Goal: Information Seeking & Learning: Understand process/instructions

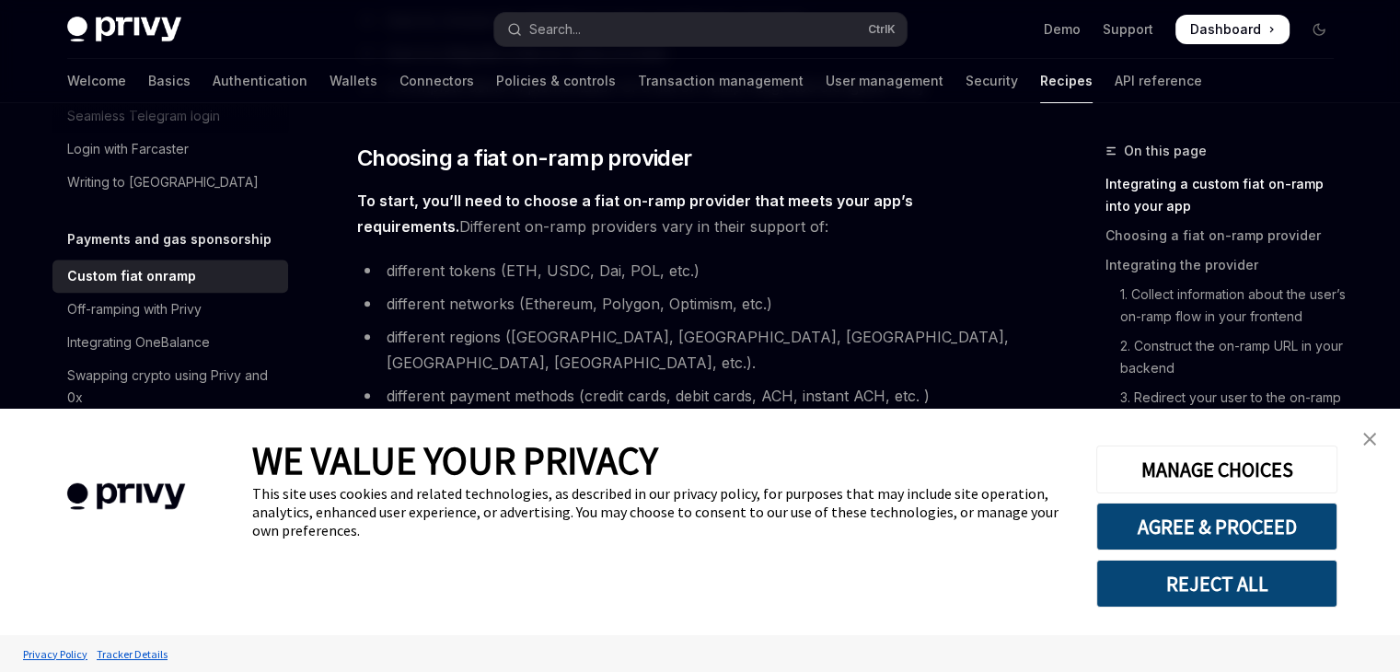
scroll to position [921, 0]
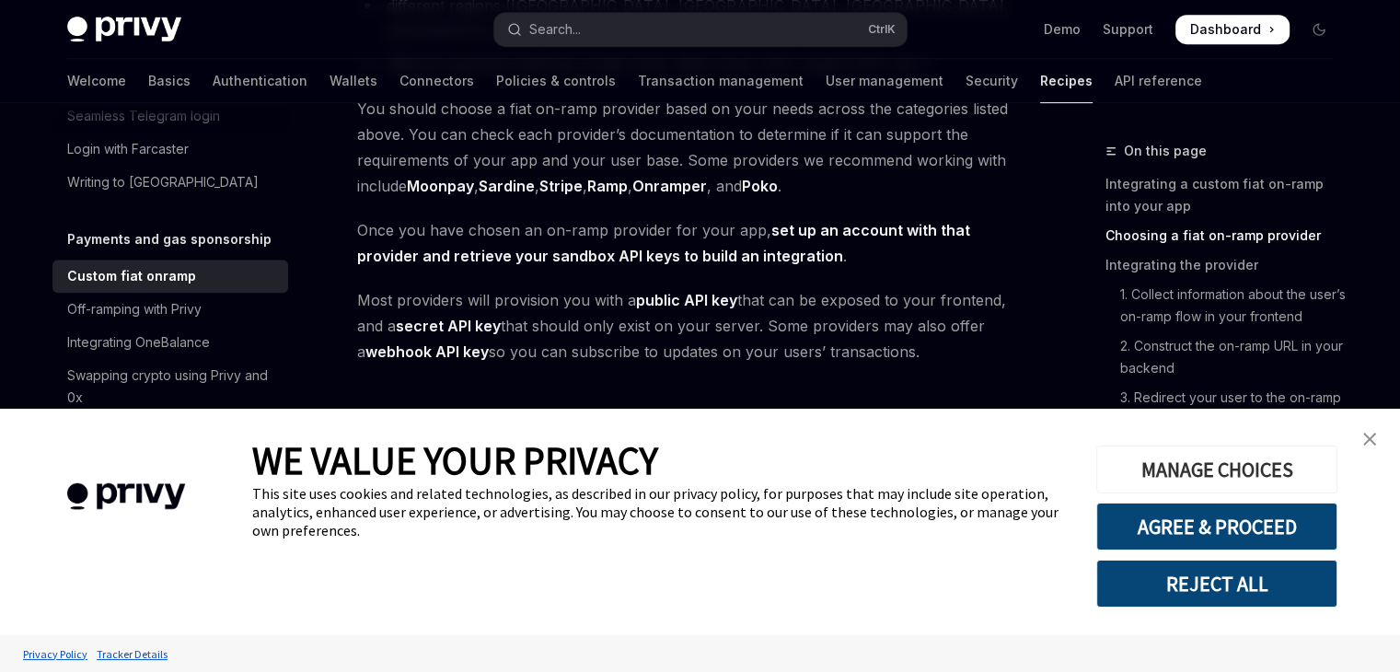
type textarea "*"
click at [1371, 445] on img "close banner" at bounding box center [1369, 439] width 13 height 13
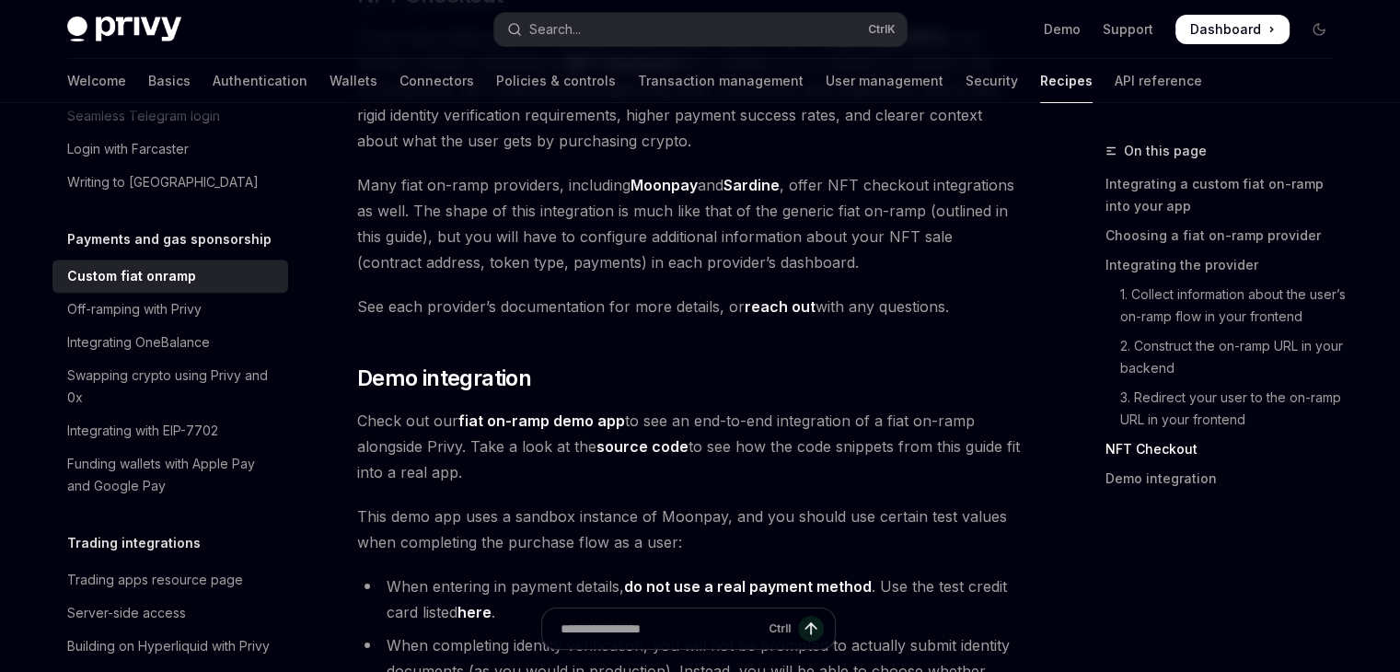
scroll to position [6864, 0]
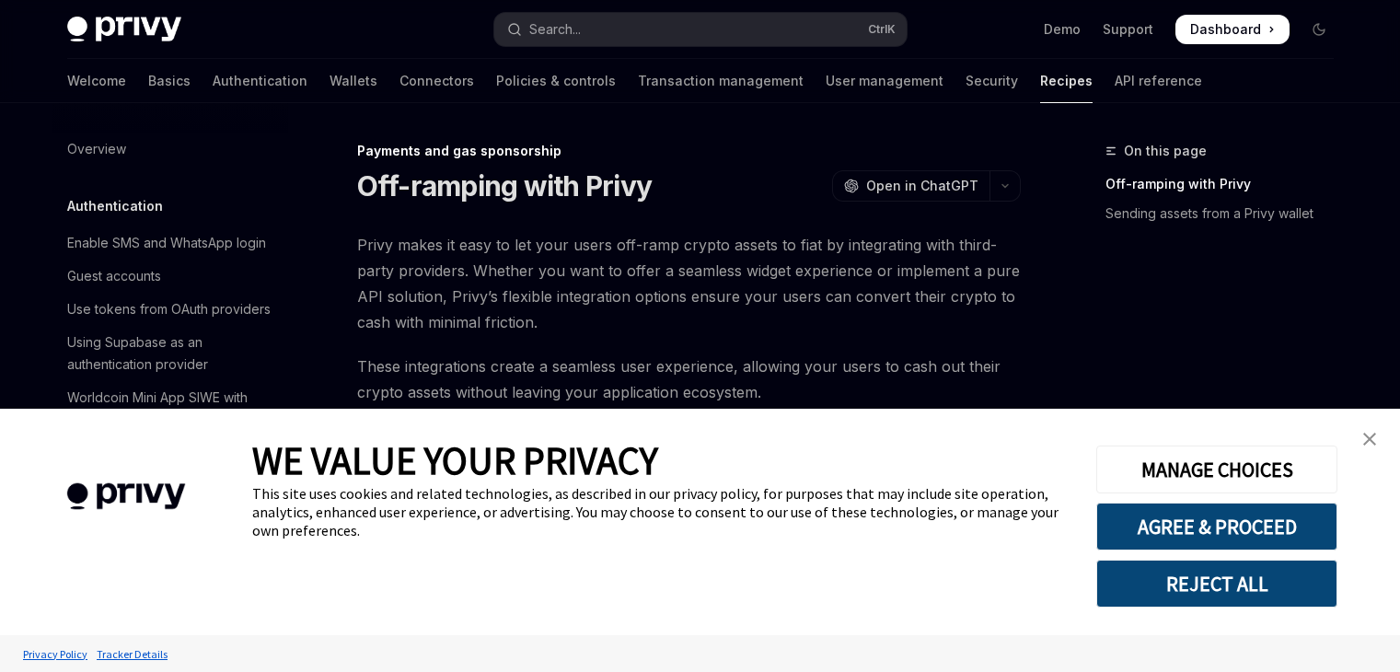
type textarea "*"
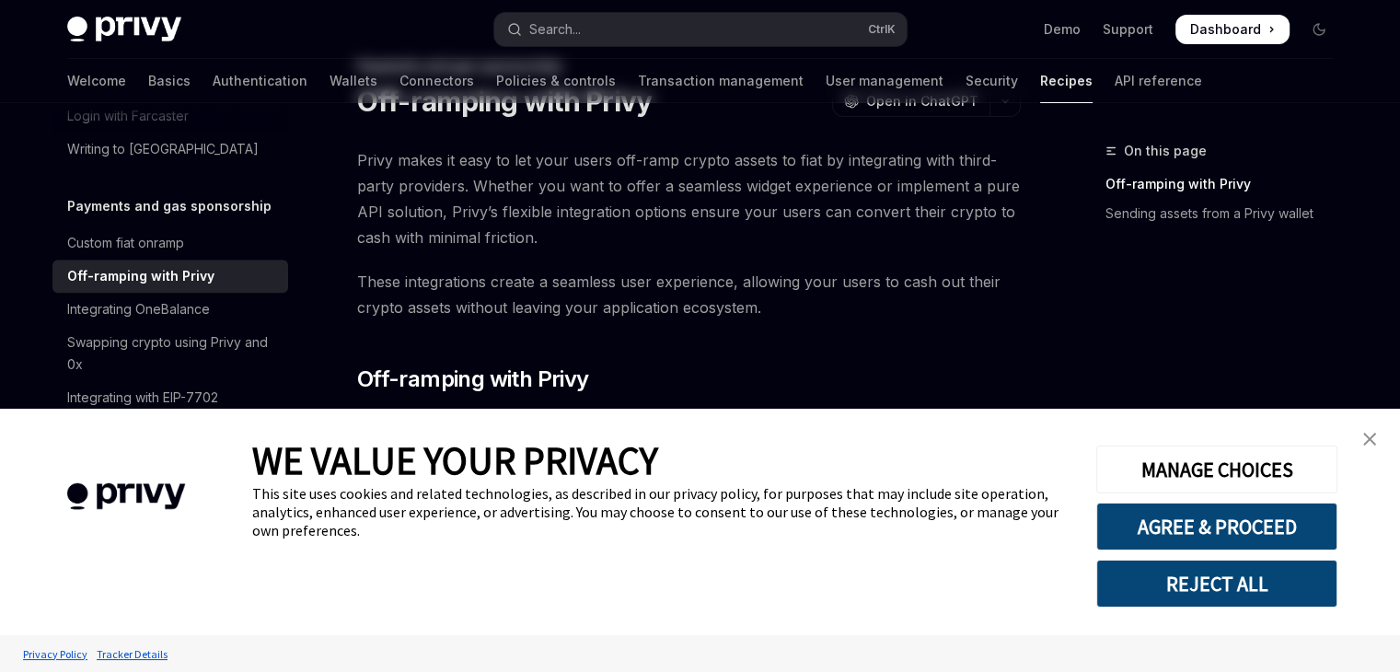
scroll to position [184, 0]
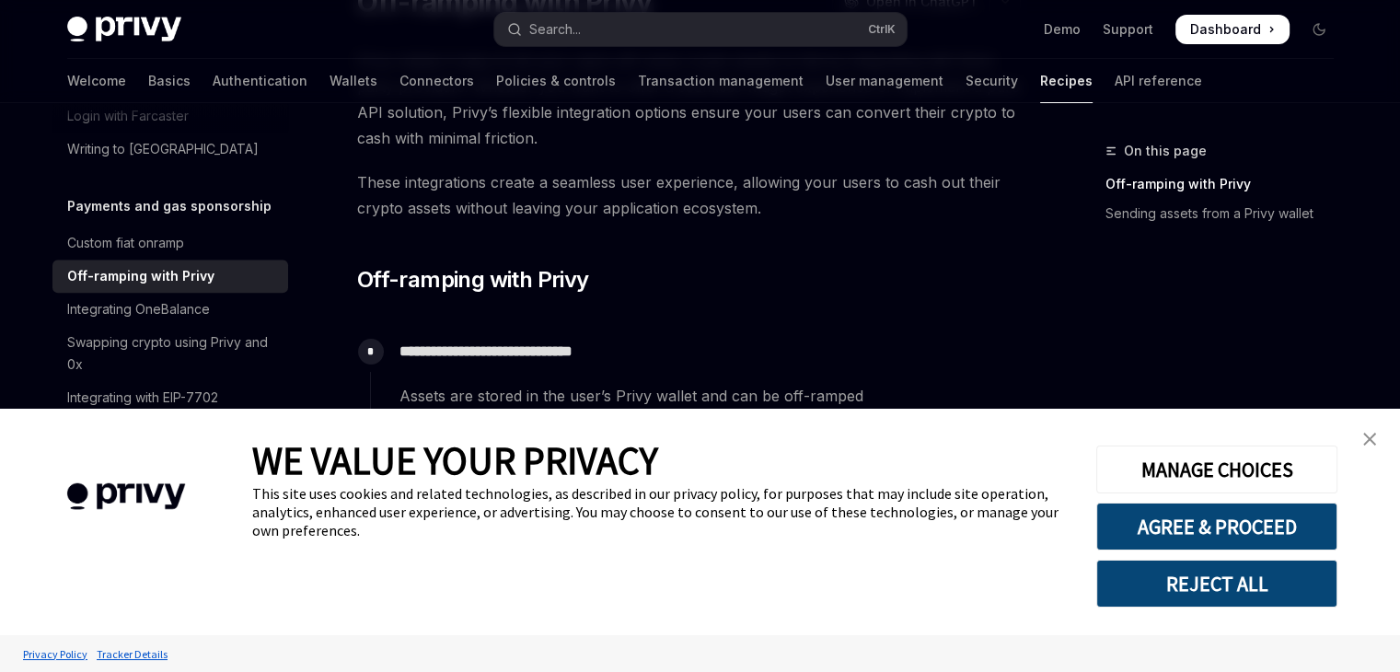
click at [1157, 552] on div "MANAGE CHOICES AGREE & PROCEED REJECT ALL" at bounding box center [1215, 521] width 239 height 171
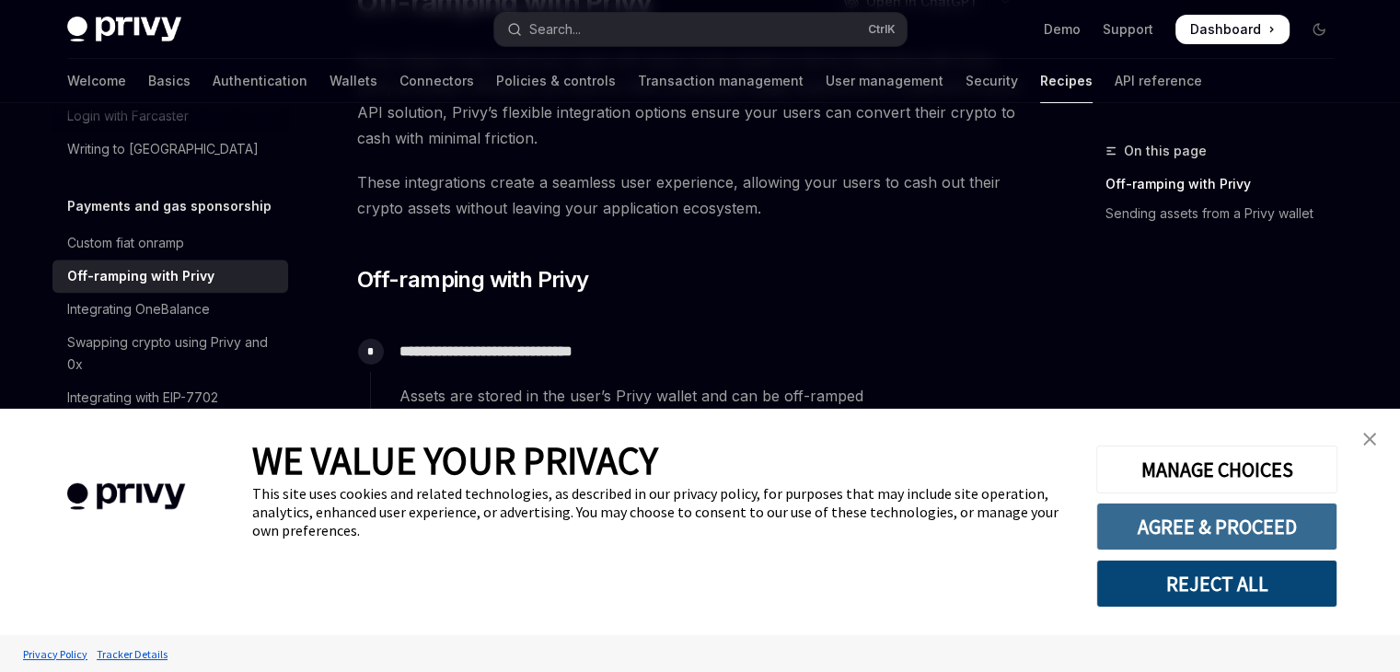
click at [1155, 530] on button "AGREE & PROCEED" at bounding box center [1216, 527] width 241 height 48
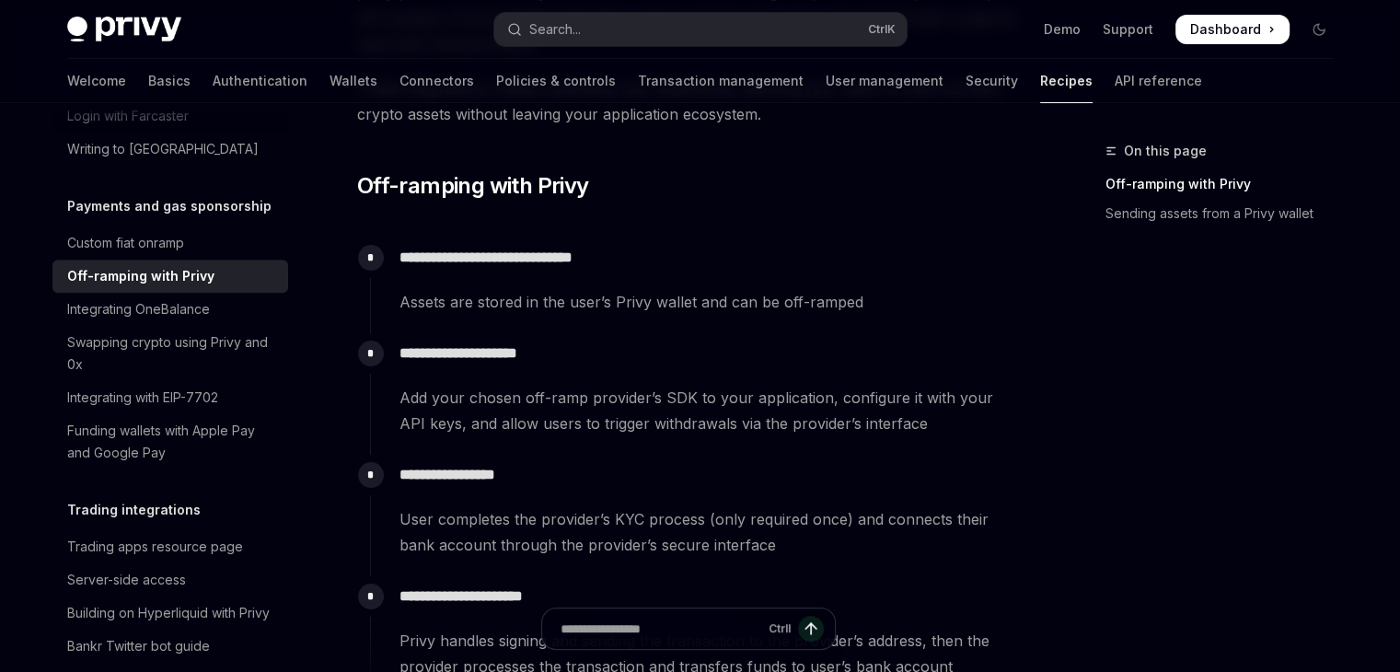
scroll to position [460, 0]
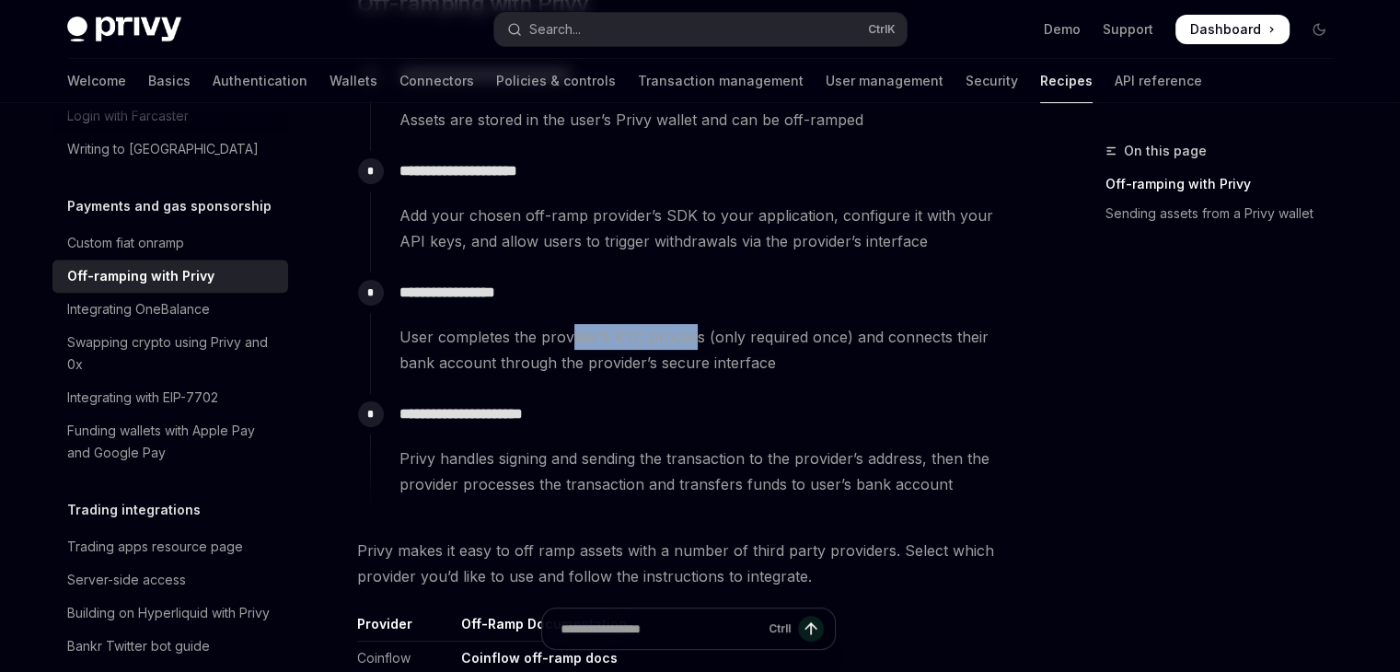
drag, startPoint x: 659, startPoint y: 345, endPoint x: 699, endPoint y: 342, distance: 39.7
click at [697, 342] on span "User completes the provider’s KYC process (only required once) and connects the…" at bounding box center [710, 350] width 620 height 52
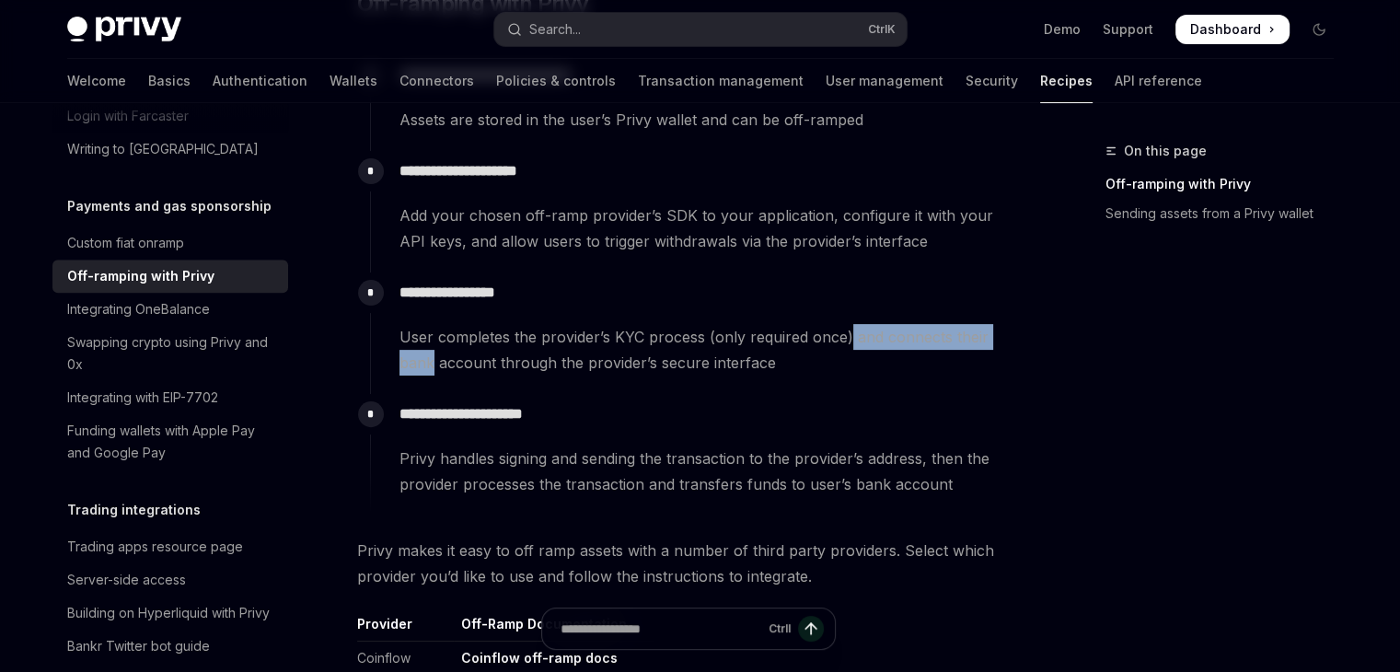
drag, startPoint x: 844, startPoint y: 341, endPoint x: 1034, endPoint y: 326, distance: 190.2
click at [1034, 326] on div "**********" at bounding box center [700, 515] width 1296 height 1744
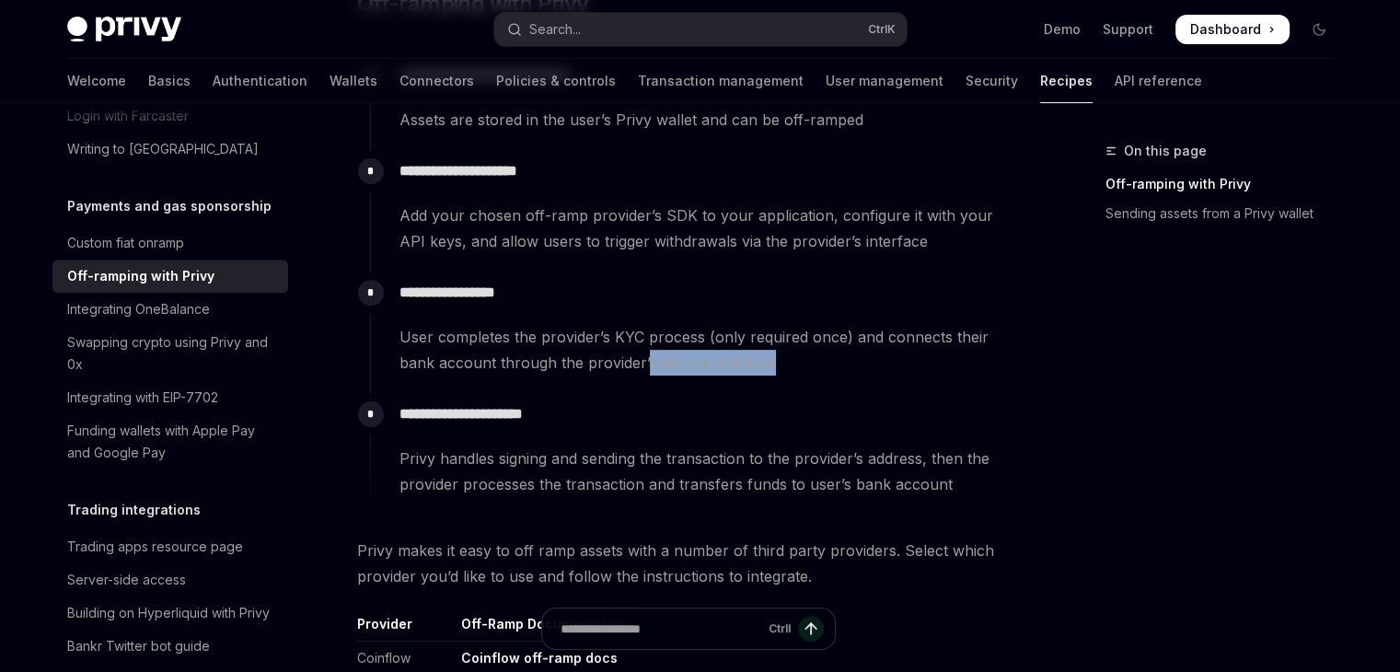
drag, startPoint x: 608, startPoint y: 377, endPoint x: 740, endPoint y: 369, distance: 132.8
click at [740, 369] on div "**********" at bounding box center [695, 334] width 651 height 122
click at [778, 391] on div "**********" at bounding box center [695, 334] width 651 height 122
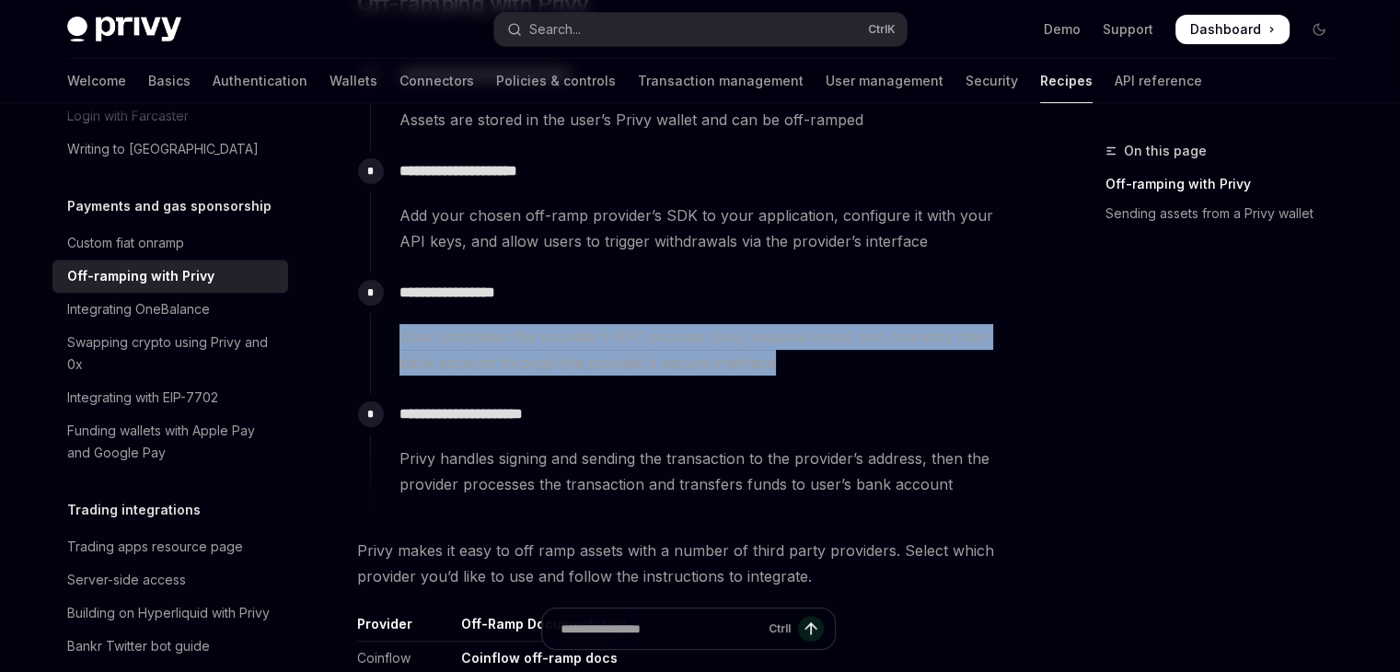
drag, startPoint x: 398, startPoint y: 343, endPoint x: 768, endPoint y: 369, distance: 371.0
click at [768, 369] on div "**********" at bounding box center [695, 324] width 651 height 103
click at [768, 369] on span "User completes the provider’s KYC process (only required once) and connects the…" at bounding box center [710, 350] width 620 height 52
drag, startPoint x: 768, startPoint y: 369, endPoint x: 377, endPoint y: 342, distance: 392.2
click at [377, 342] on div "**********" at bounding box center [695, 324] width 651 height 103
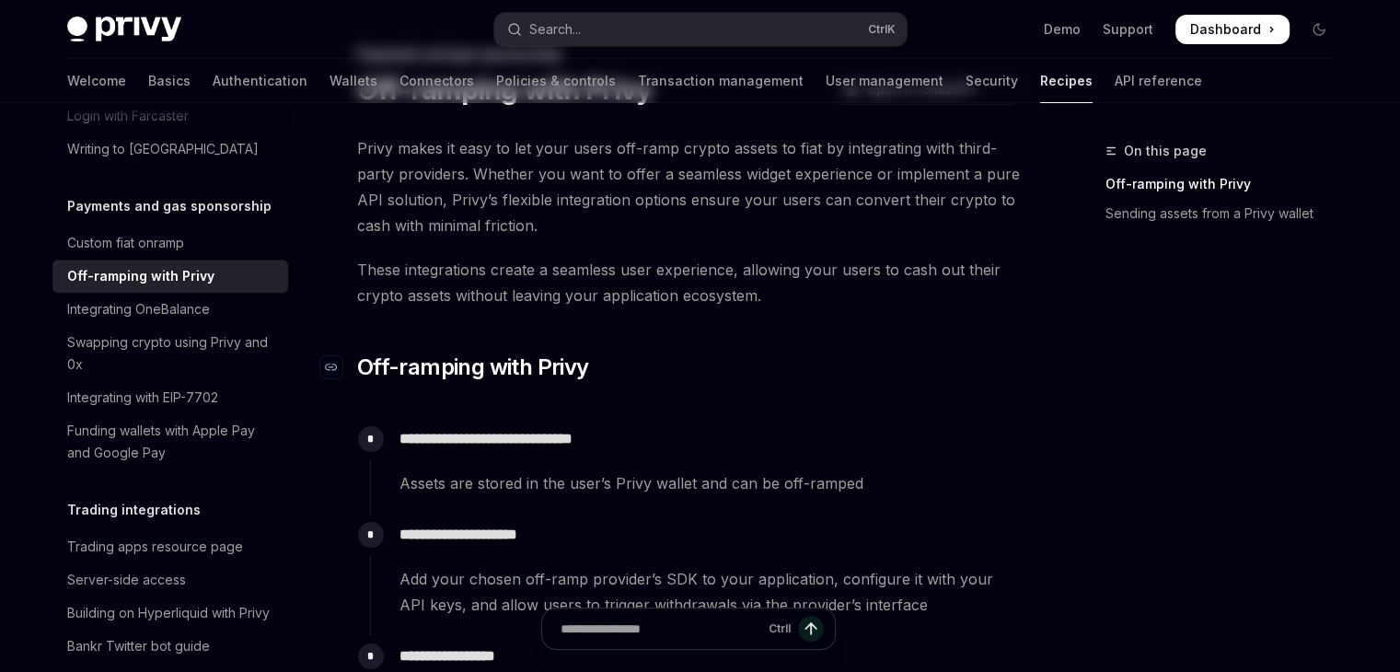
scroll to position [0, 0]
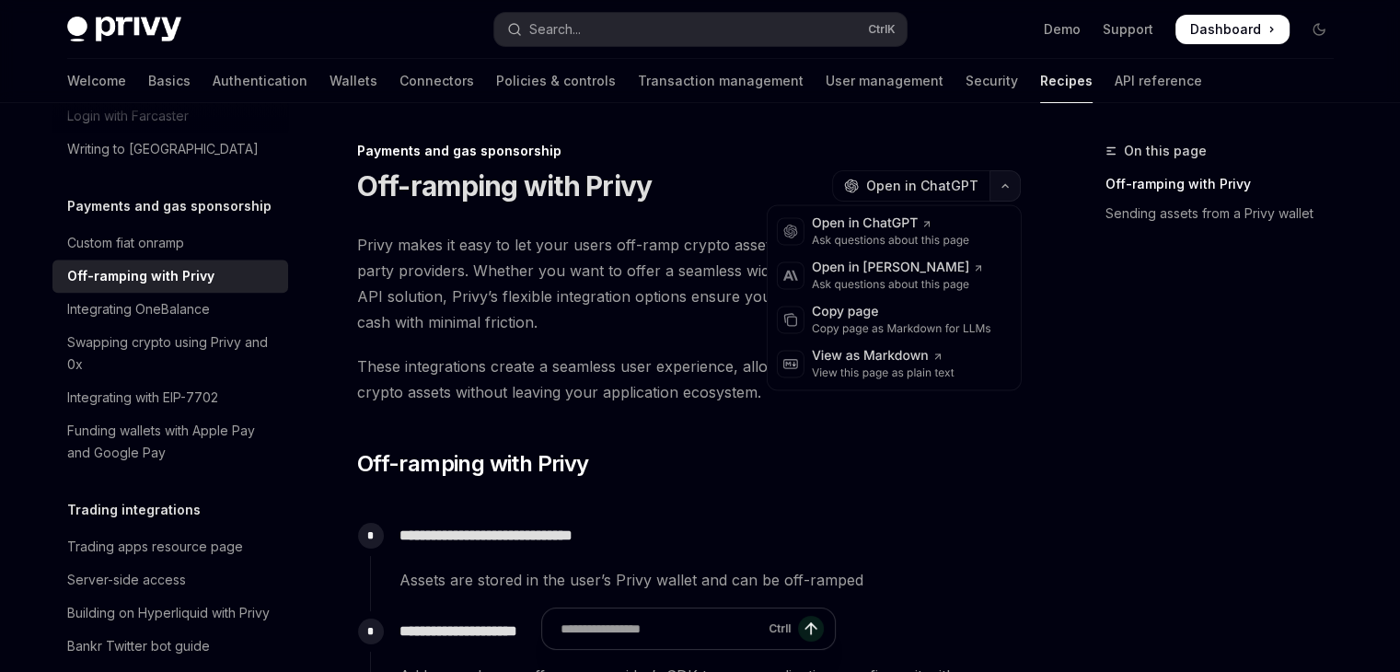
click at [1011, 180] on button "button" at bounding box center [1005, 185] width 31 height 31
click at [1077, 405] on div "On this page Off-ramping with Privy Sending assets from a Privy wallet" at bounding box center [1209, 406] width 280 height 532
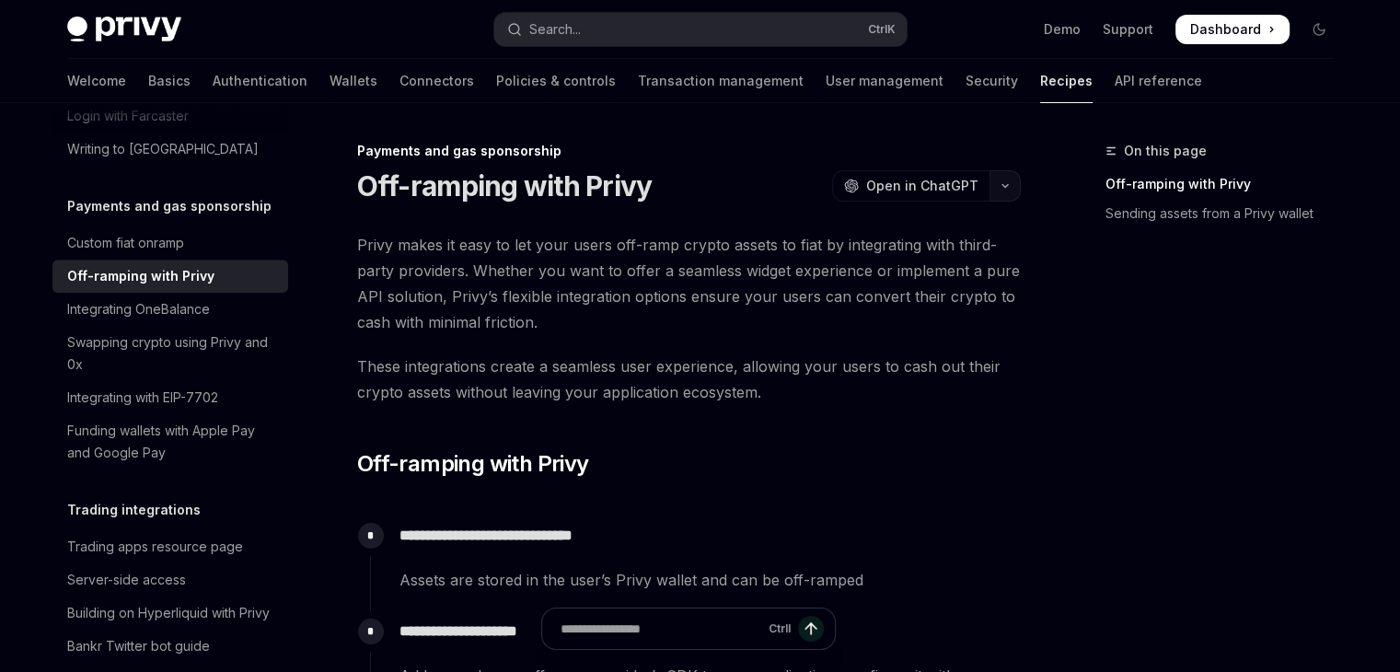
click at [1015, 176] on button "button" at bounding box center [1005, 185] width 31 height 31
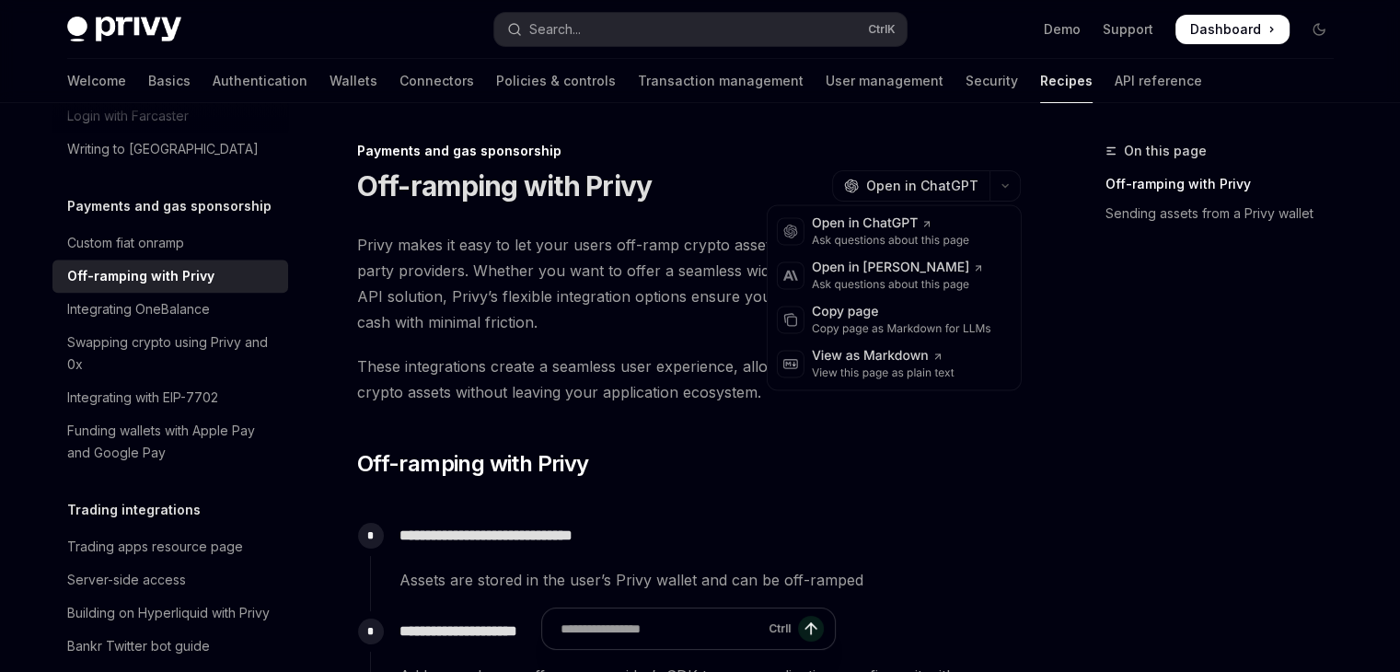
click at [985, 546] on p "**********" at bounding box center [710, 536] width 620 height 26
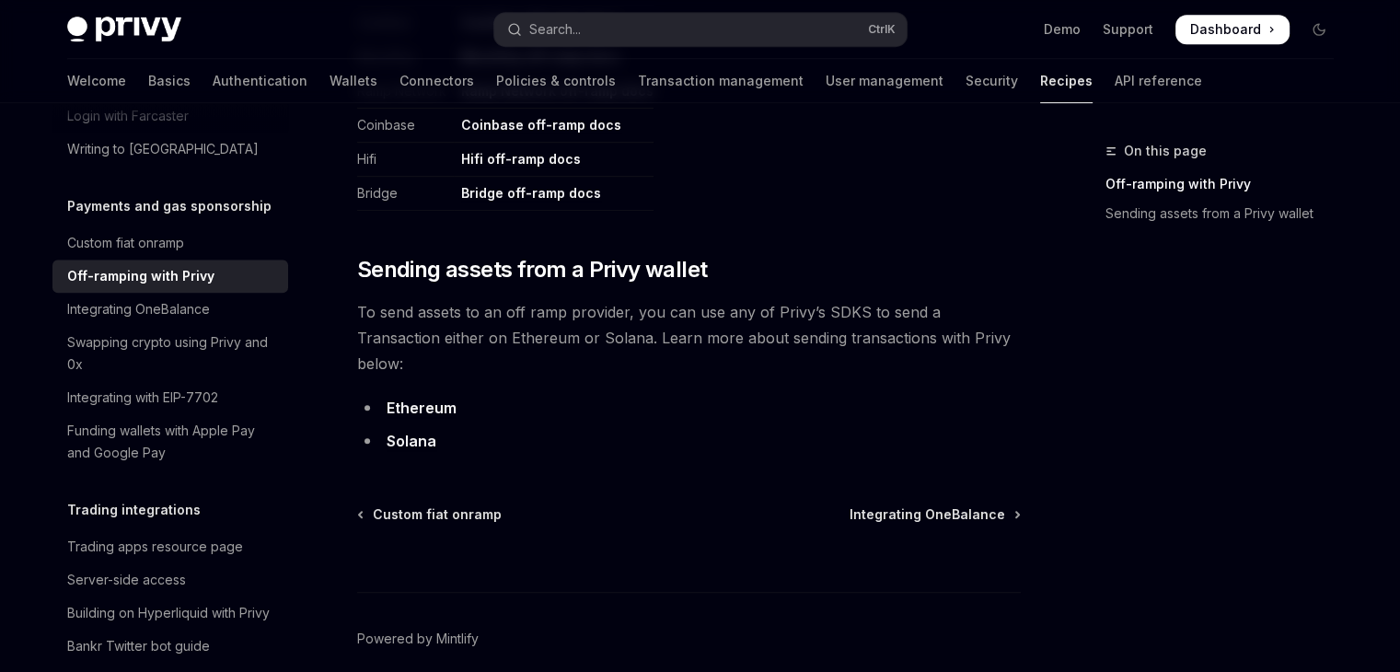
scroll to position [1147, 0]
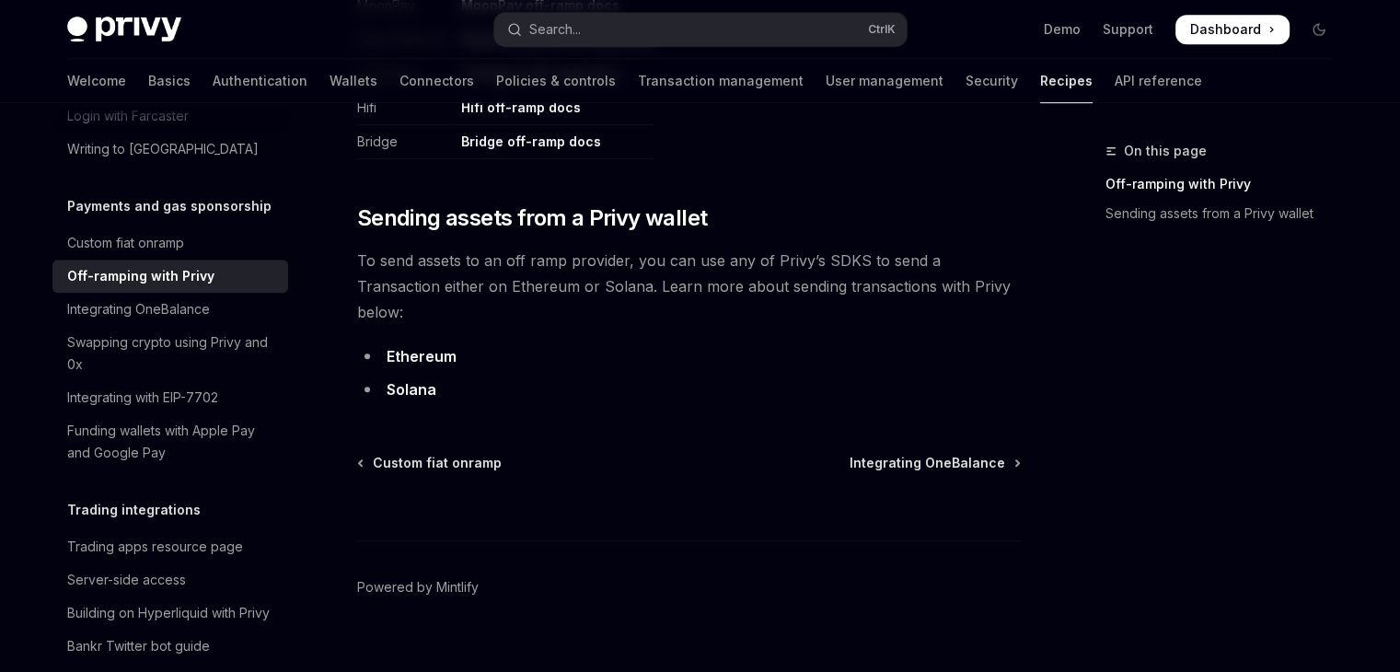
click at [467, 472] on div "Ctrl I" at bounding box center [689, 506] width 664 height 68
click at [444, 454] on span "Custom fiat onramp" at bounding box center [437, 463] width 129 height 18
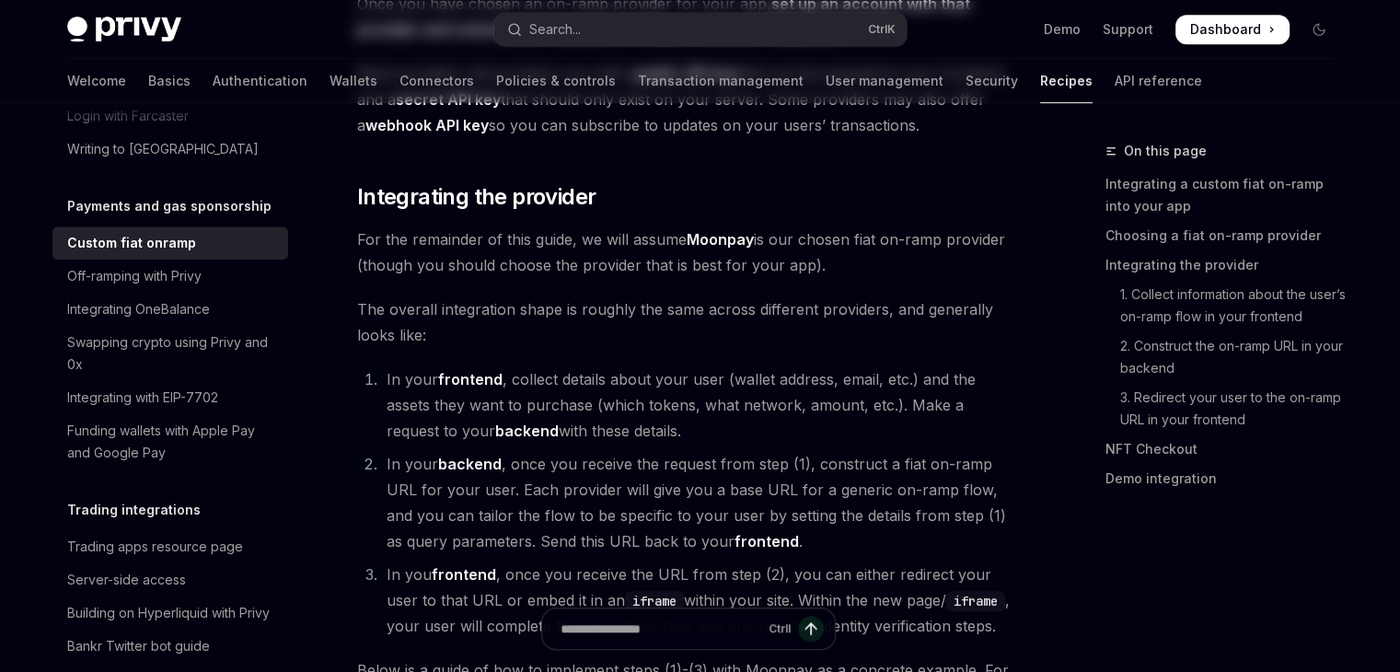
type textarea "*"
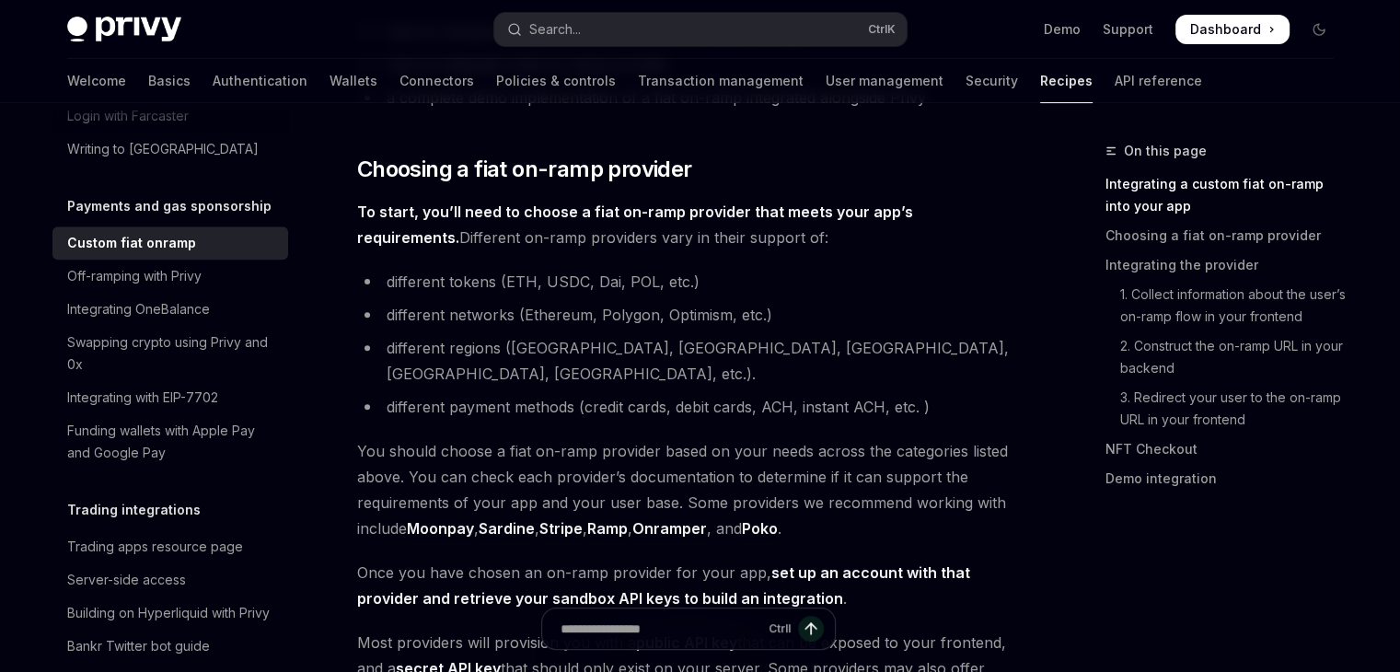
scroll to position [552, 0]
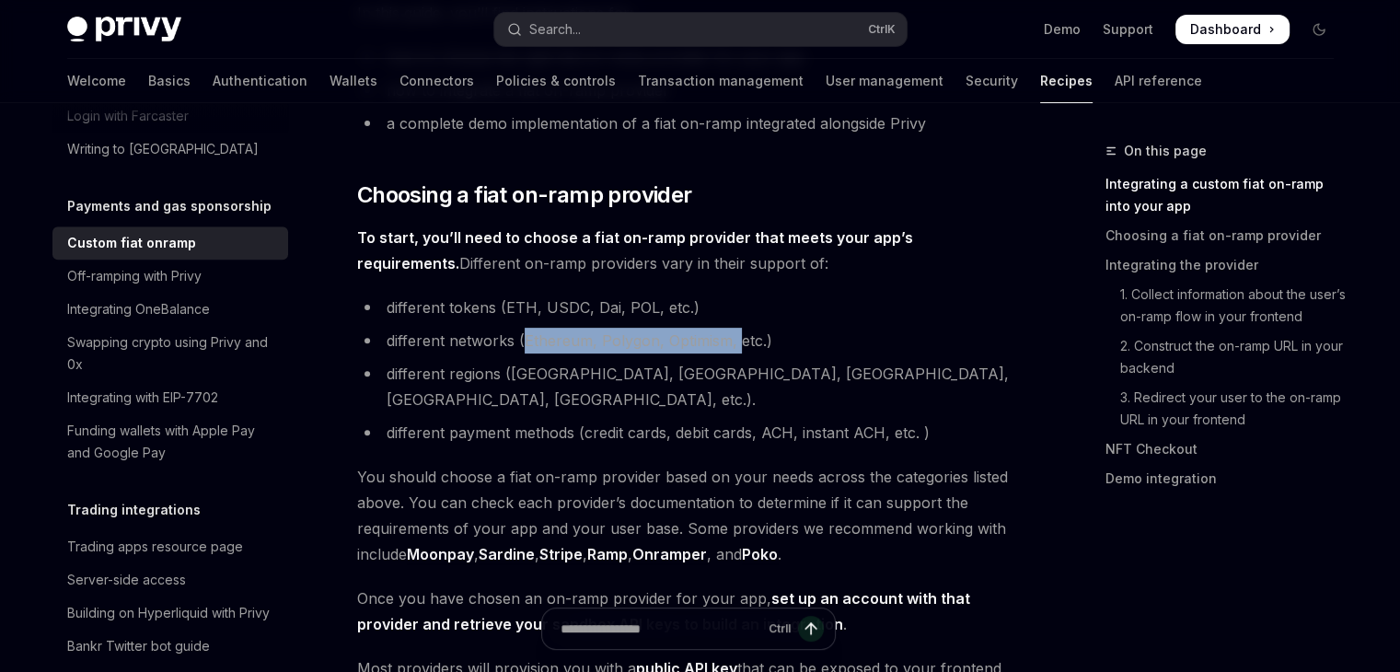
drag, startPoint x: 523, startPoint y: 343, endPoint x: 736, endPoint y: 346, distance: 212.7
click at [736, 346] on li "different networks (Ethereum, Polygon, Optimism, etc.)" at bounding box center [689, 341] width 664 height 26
click at [736, 328] on li "different networks (Ethereum, Polygon, Optimism, etc.)" at bounding box center [689, 341] width 664 height 26
drag, startPoint x: 731, startPoint y: 339, endPoint x: 789, endPoint y: 343, distance: 58.2
click at [789, 343] on li "different networks (Ethereum, Polygon, Optimism, etc.)" at bounding box center [689, 341] width 664 height 26
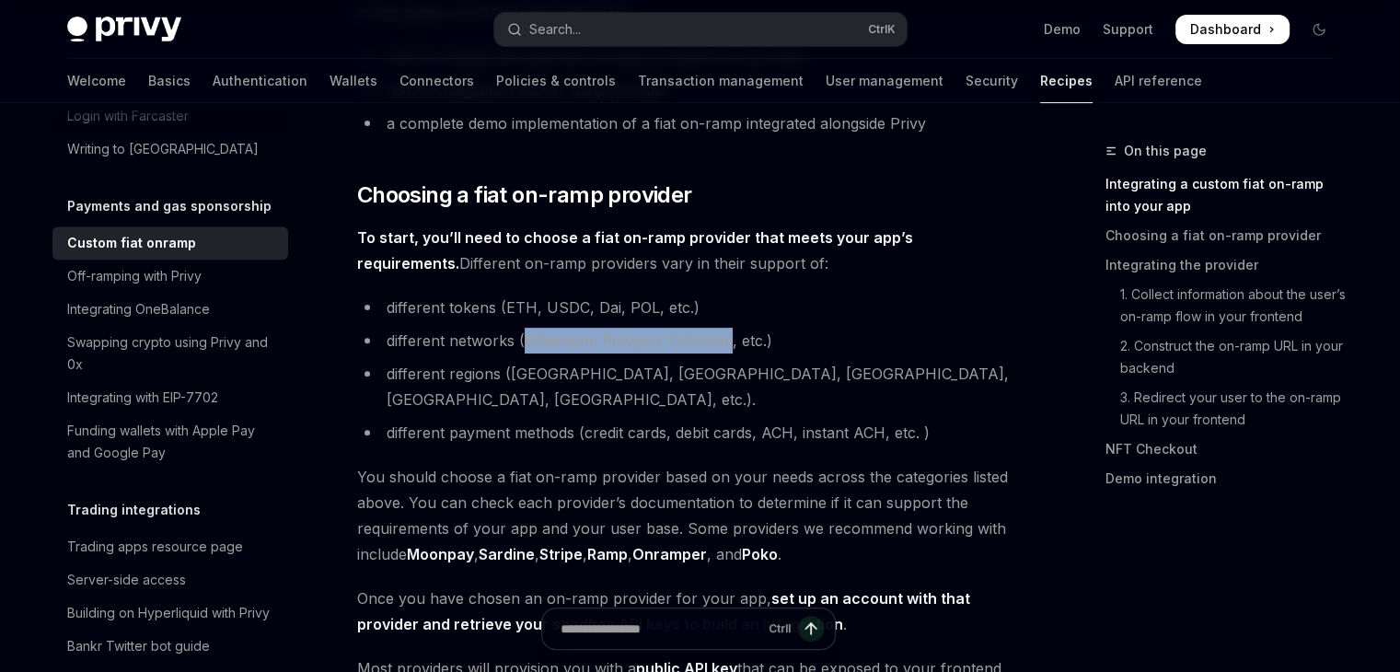
drag, startPoint x: 729, startPoint y: 339, endPoint x: 527, endPoint y: 336, distance: 202.6
click at [527, 336] on li "different networks (Ethereum, Polygon, Optimism, etc.)" at bounding box center [689, 341] width 664 height 26
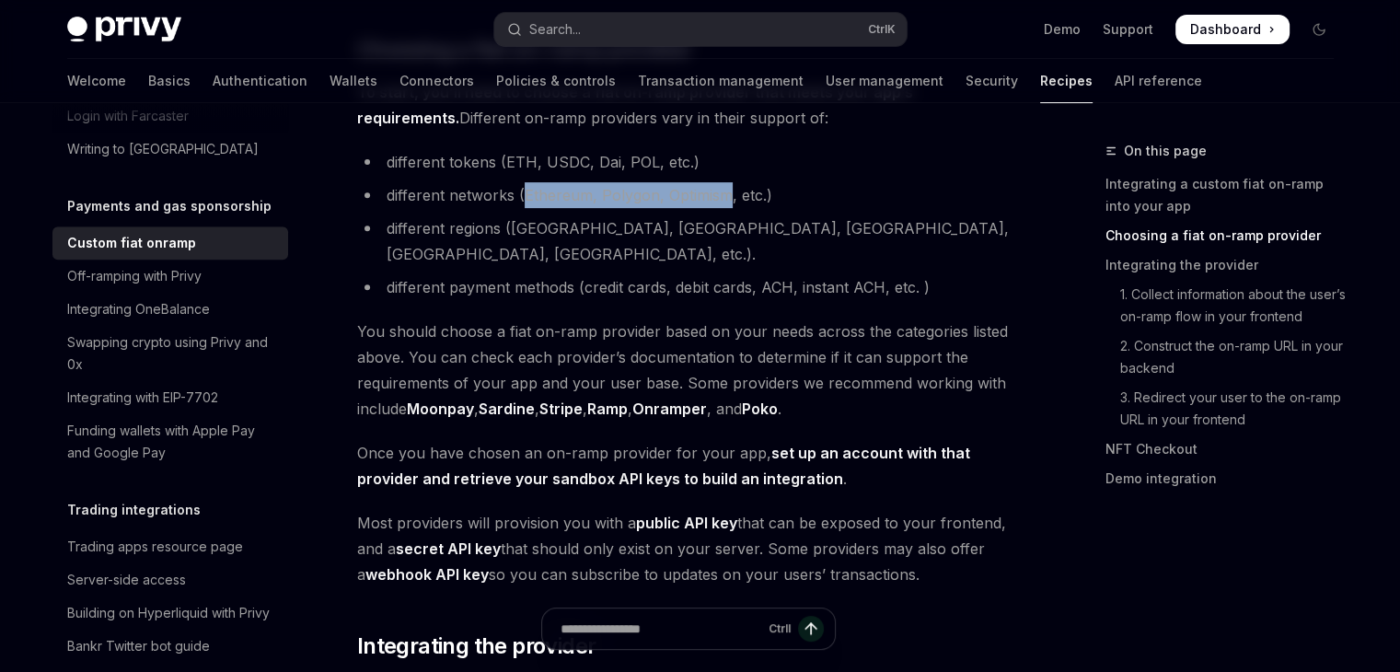
scroll to position [736, 0]
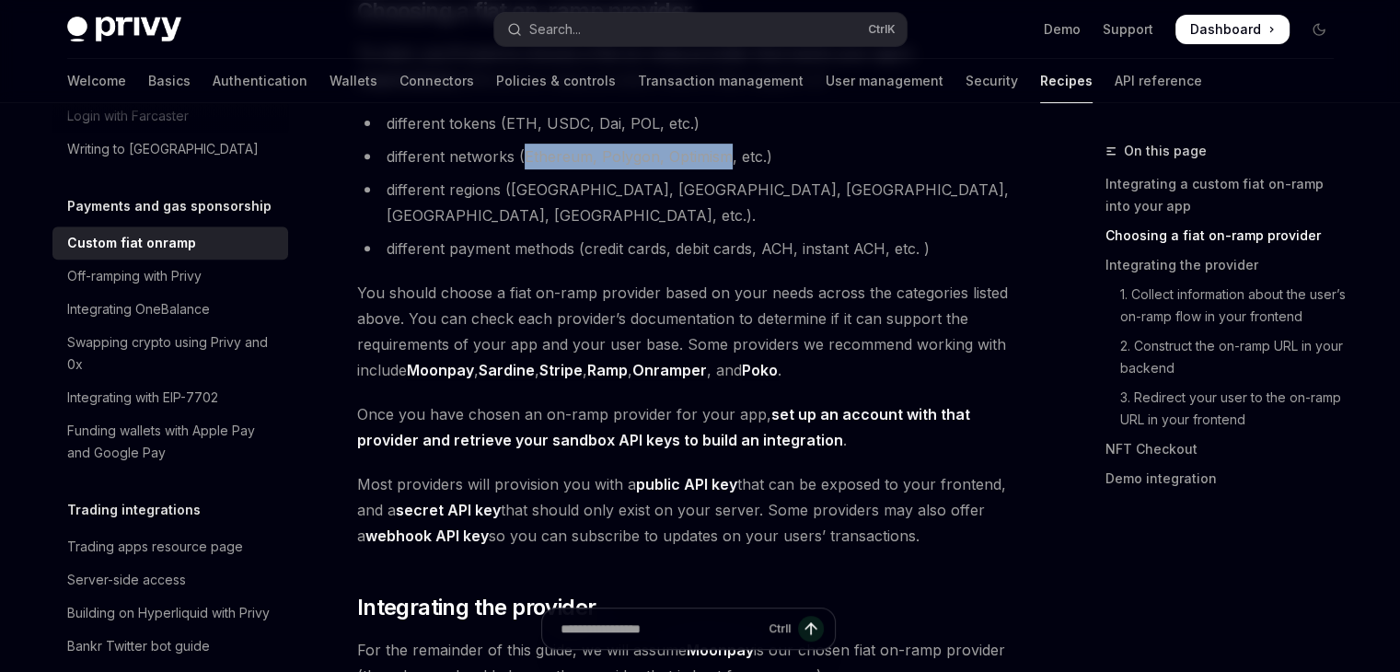
click at [516, 361] on link "Sardine" at bounding box center [507, 370] width 56 height 19
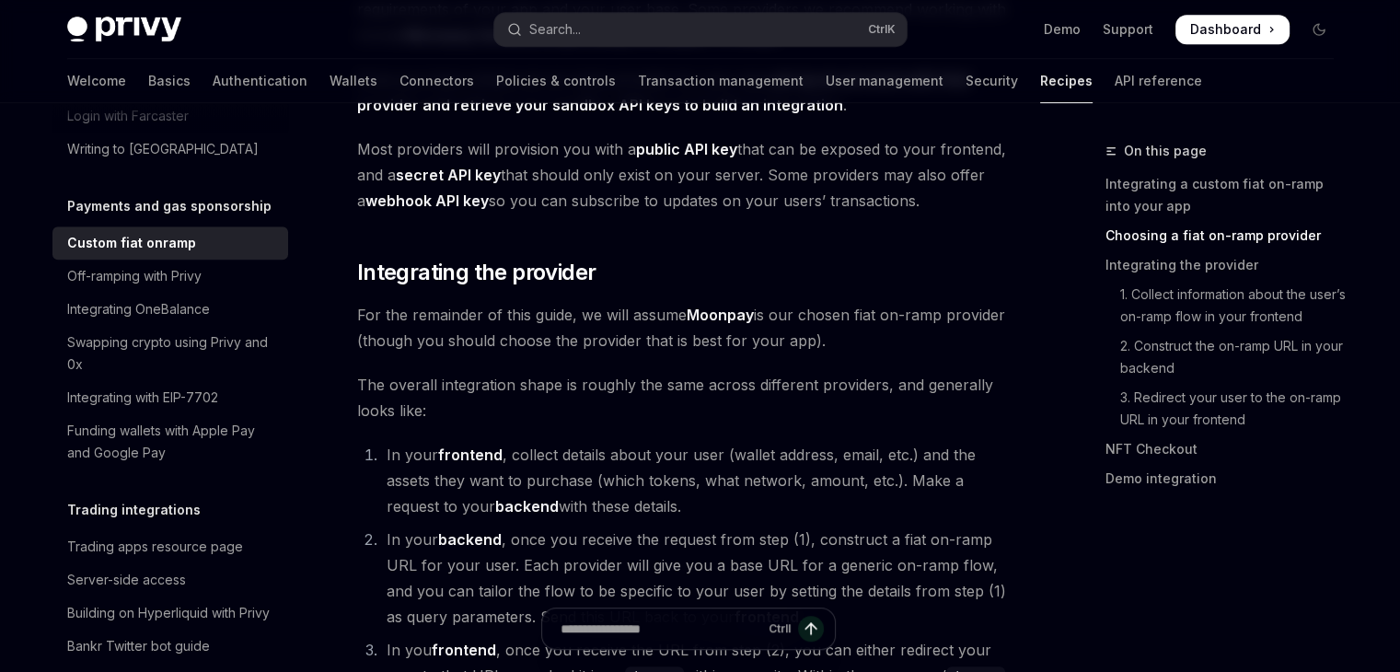
scroll to position [1105, 0]
